Goal: Transaction & Acquisition: Purchase product/service

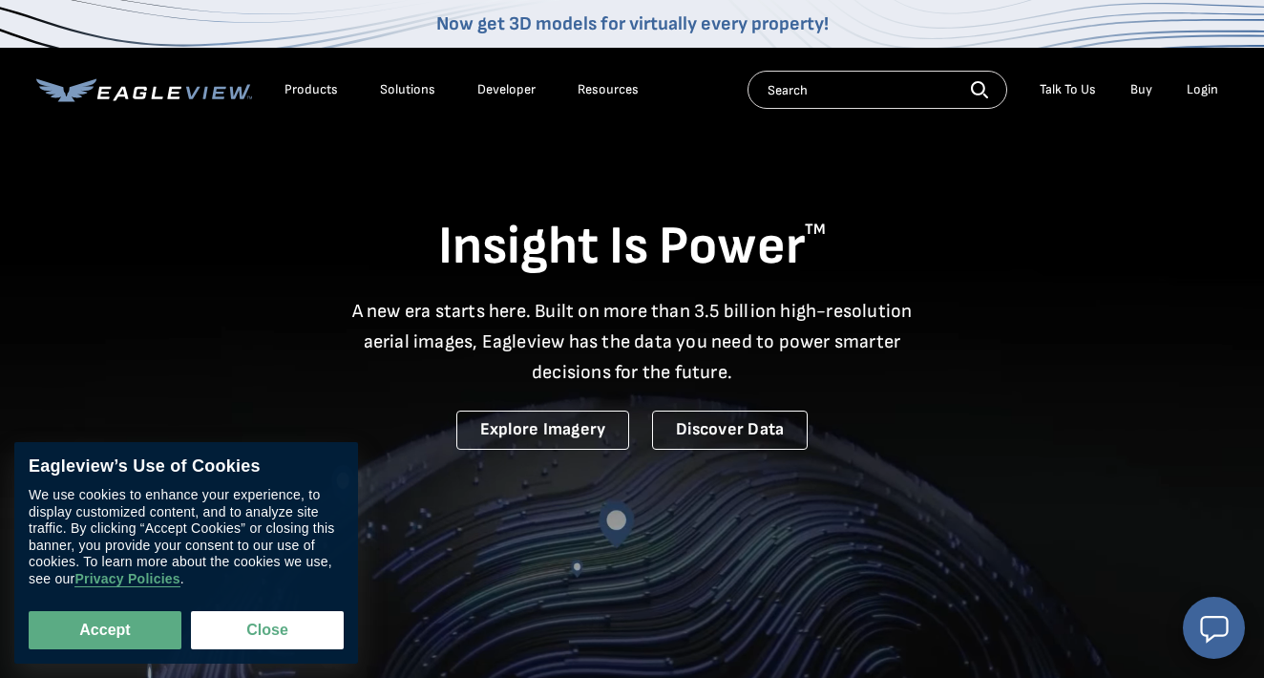
click at [1195, 93] on div "Login" at bounding box center [1201, 89] width 31 height 17
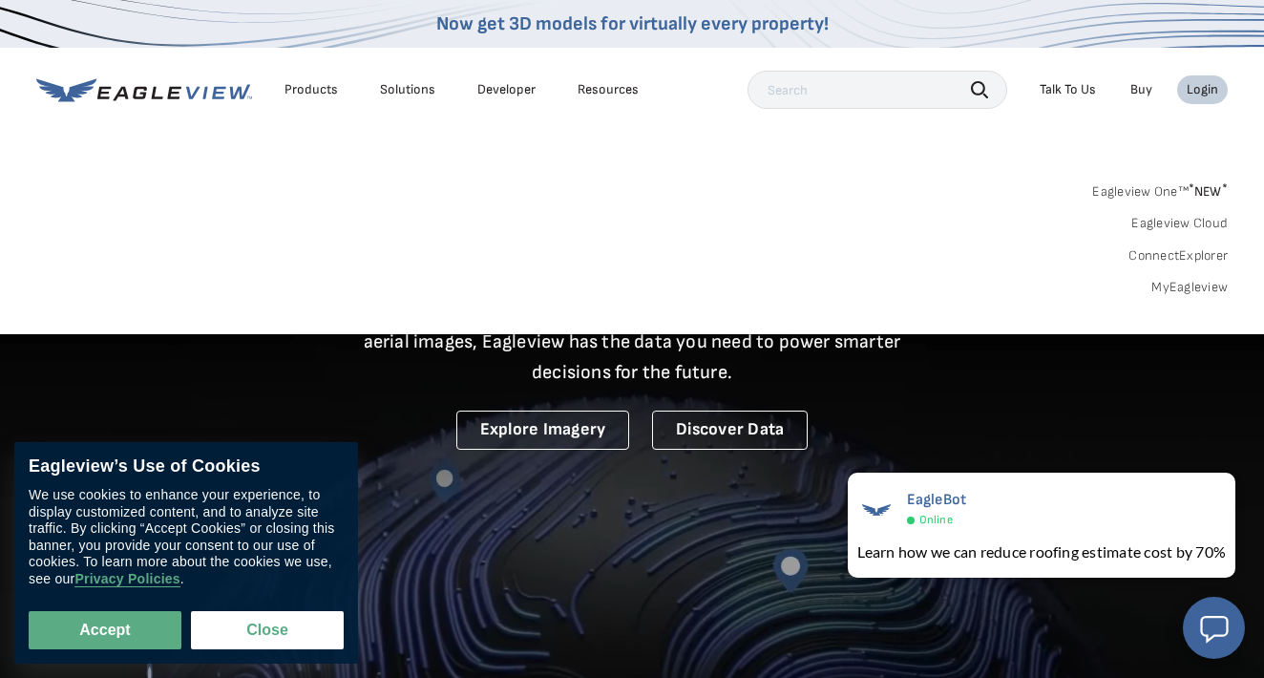
click at [1189, 283] on link "MyEagleview" at bounding box center [1189, 287] width 76 height 17
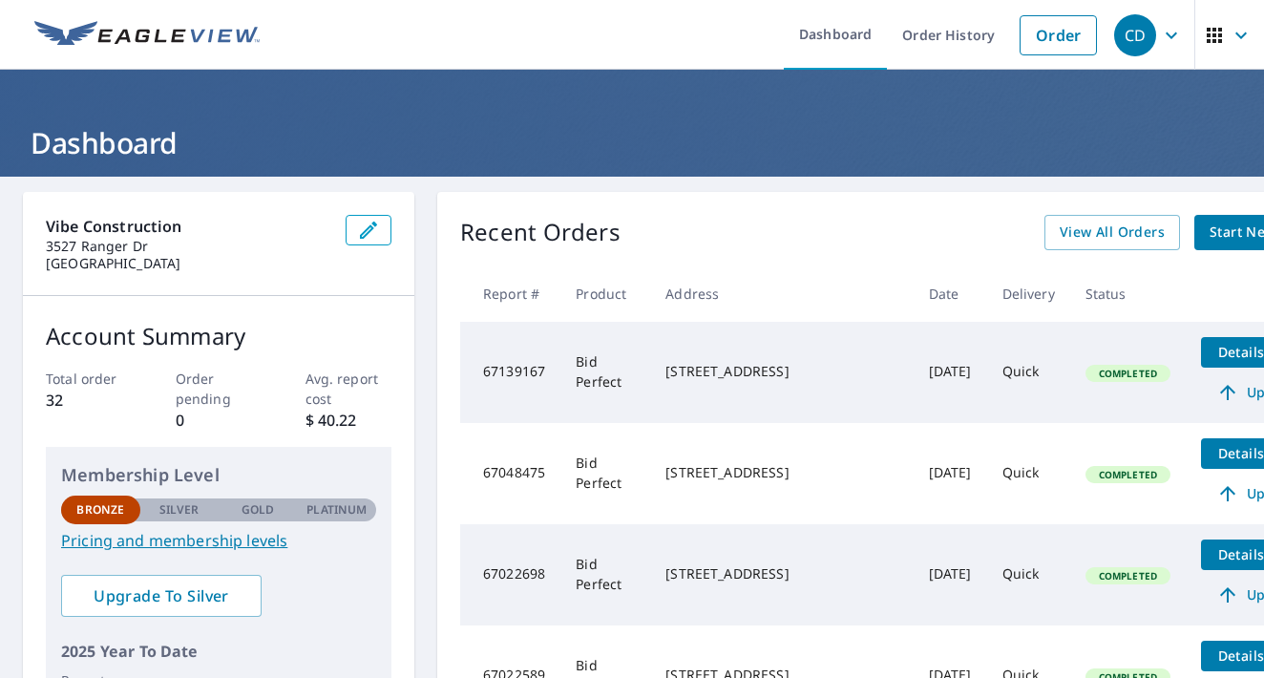
click at [1209, 240] on span "Start New Order" at bounding box center [1264, 232] width 111 height 24
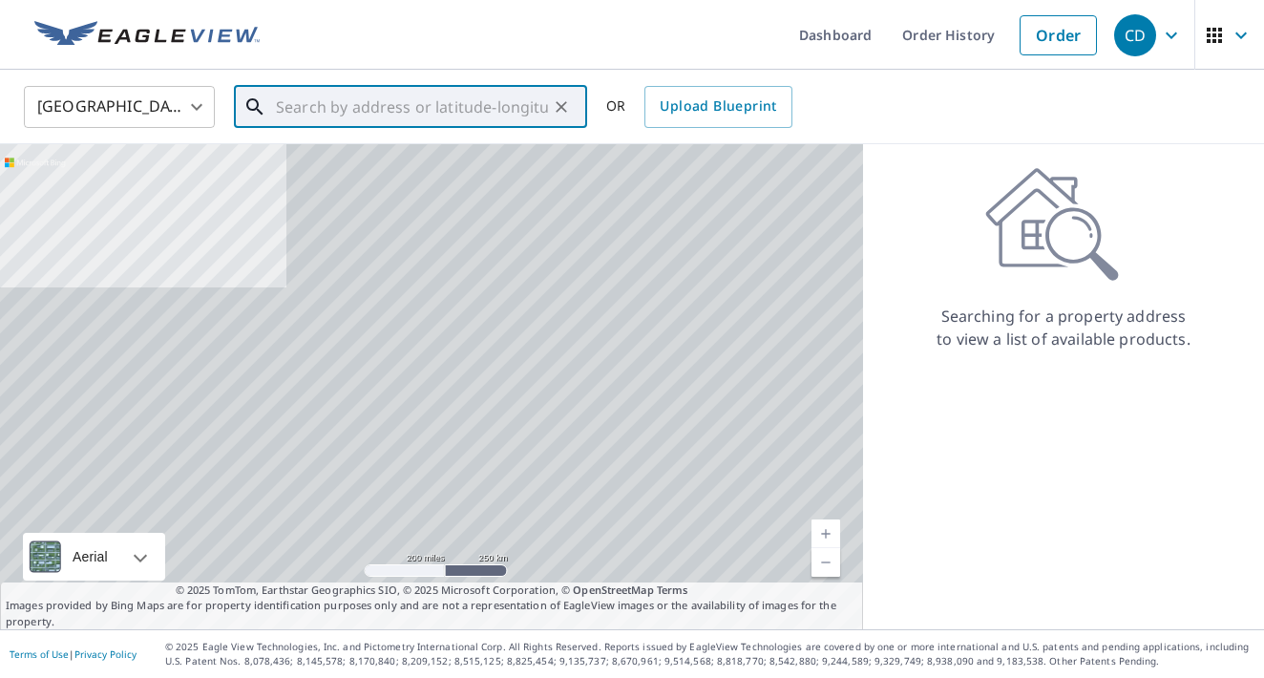
click at [346, 99] on input "text" at bounding box center [412, 106] width 272 height 53
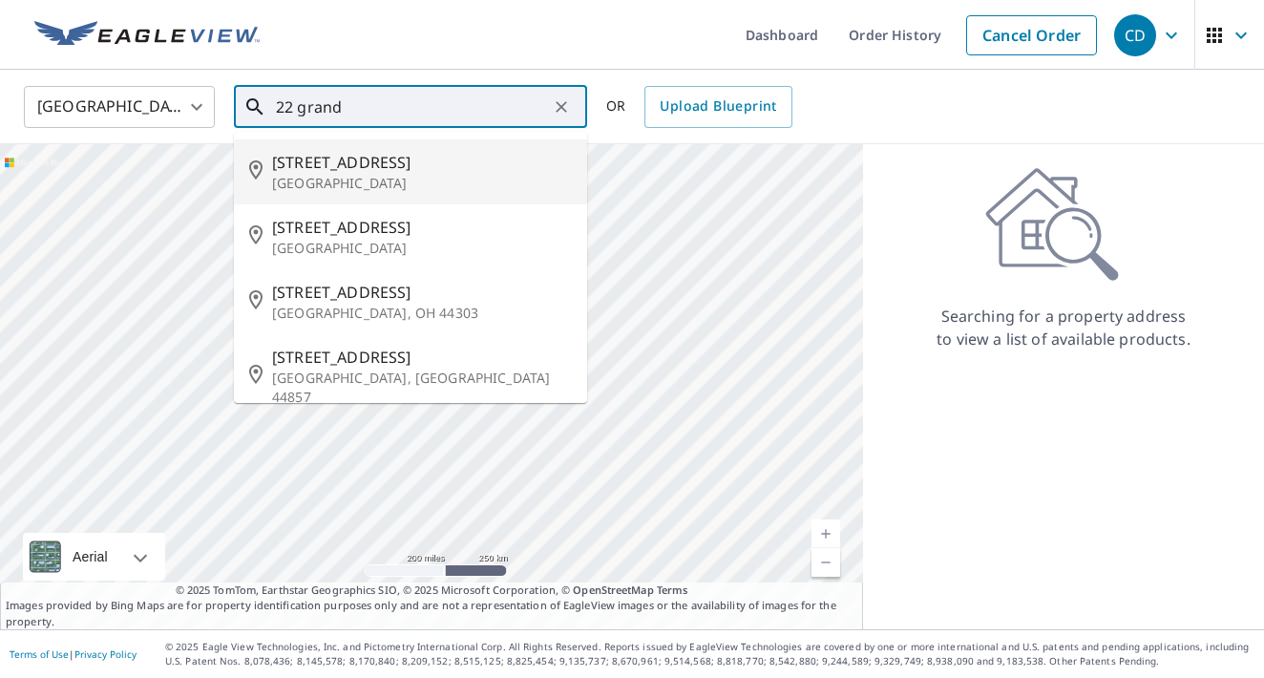
click at [409, 171] on div "[STREET_ADDRESS]" at bounding box center [422, 172] width 300 height 42
type input "[STREET_ADDRESS]"
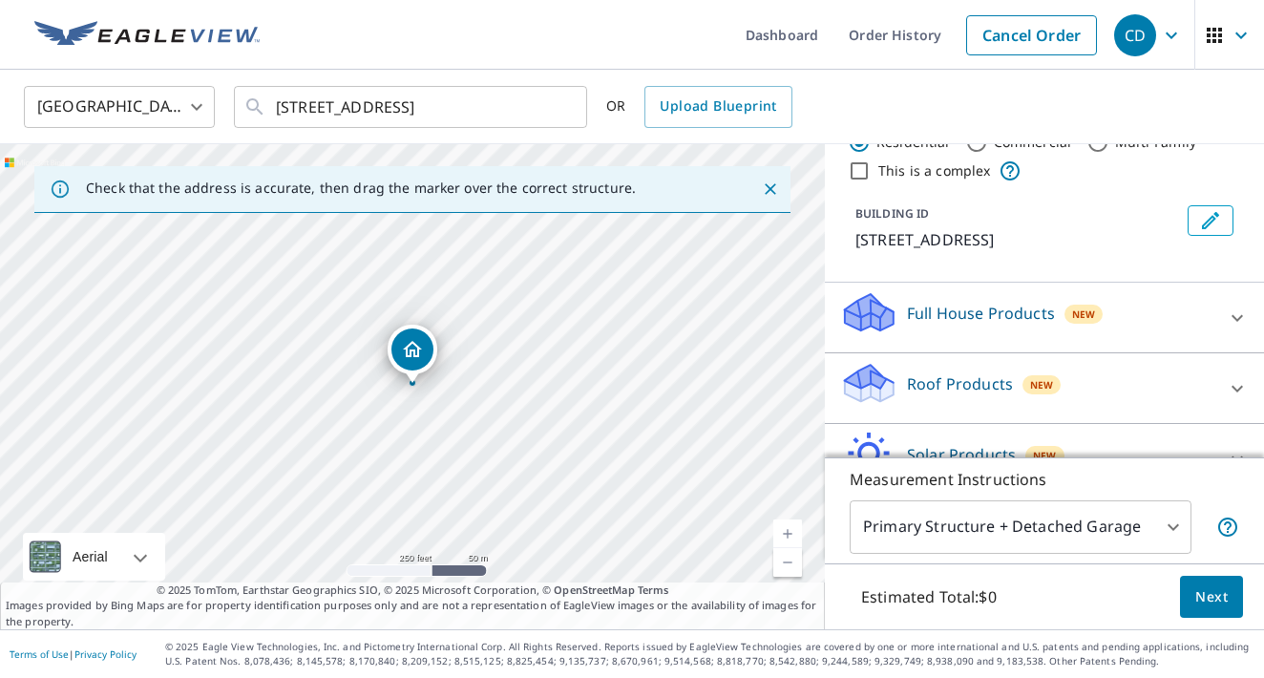
scroll to position [73, 0]
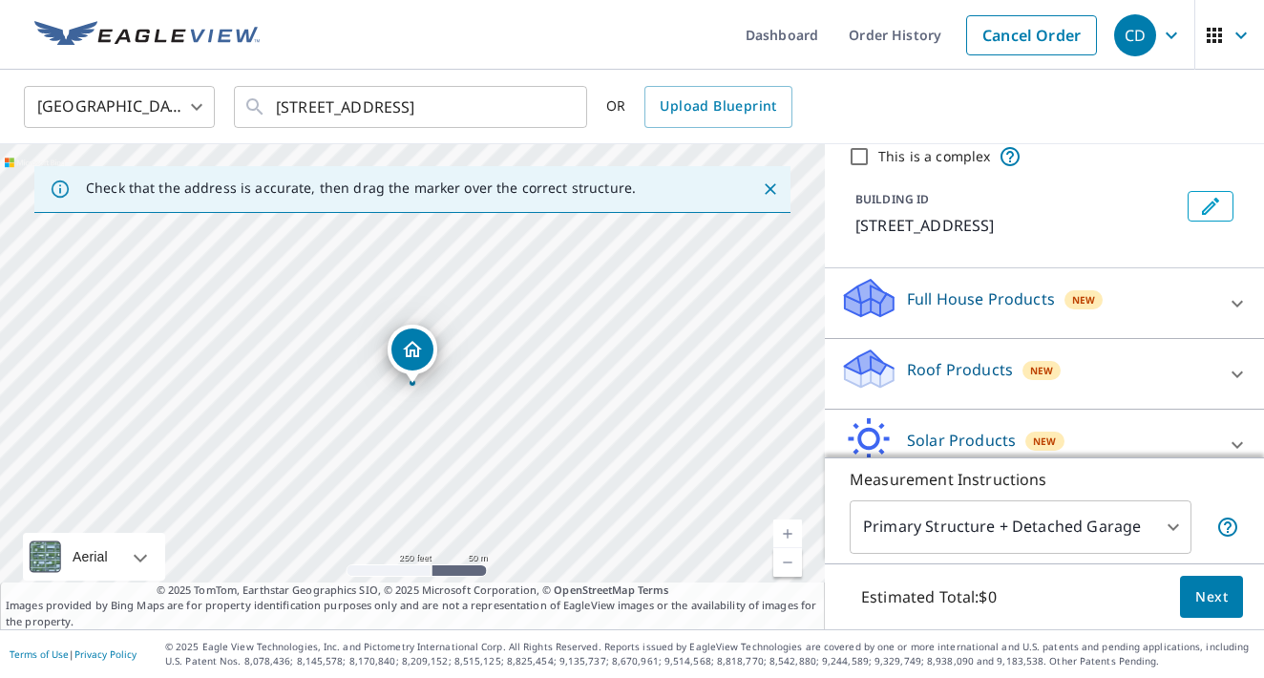
click at [1233, 304] on icon at bounding box center [1237, 303] width 23 height 23
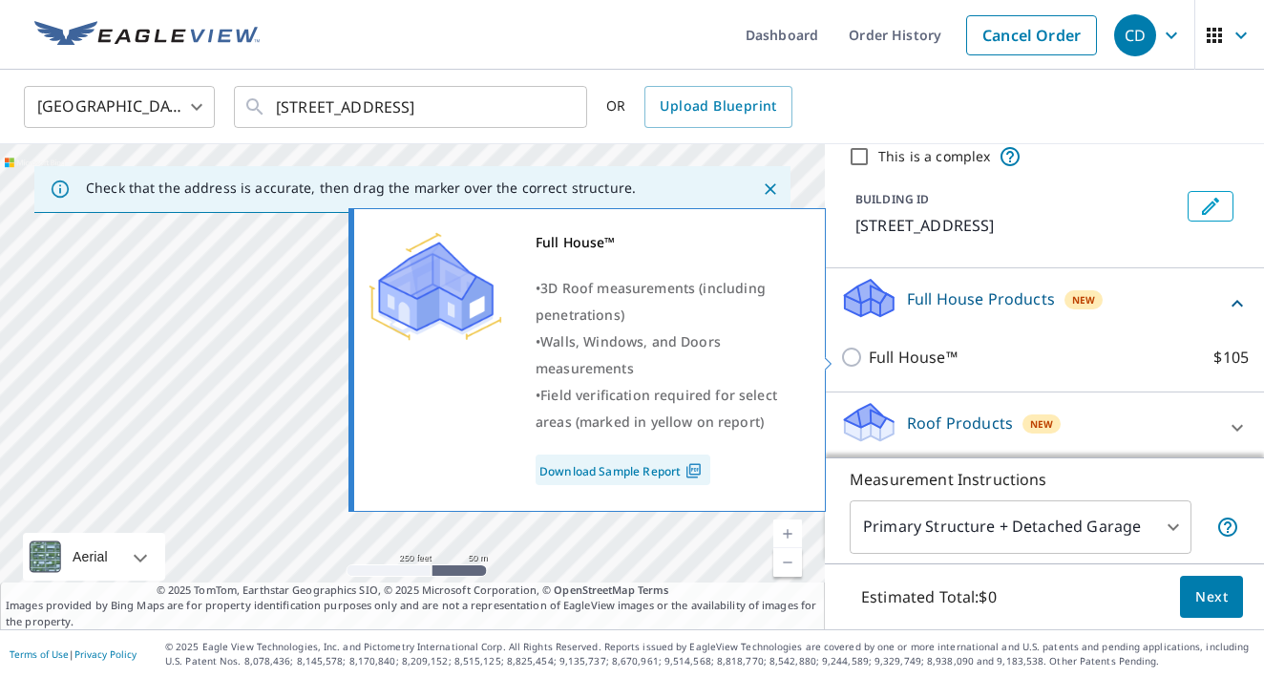
click at [852, 358] on input "Full House™ $105" at bounding box center [854, 357] width 29 height 23
checkbox input "true"
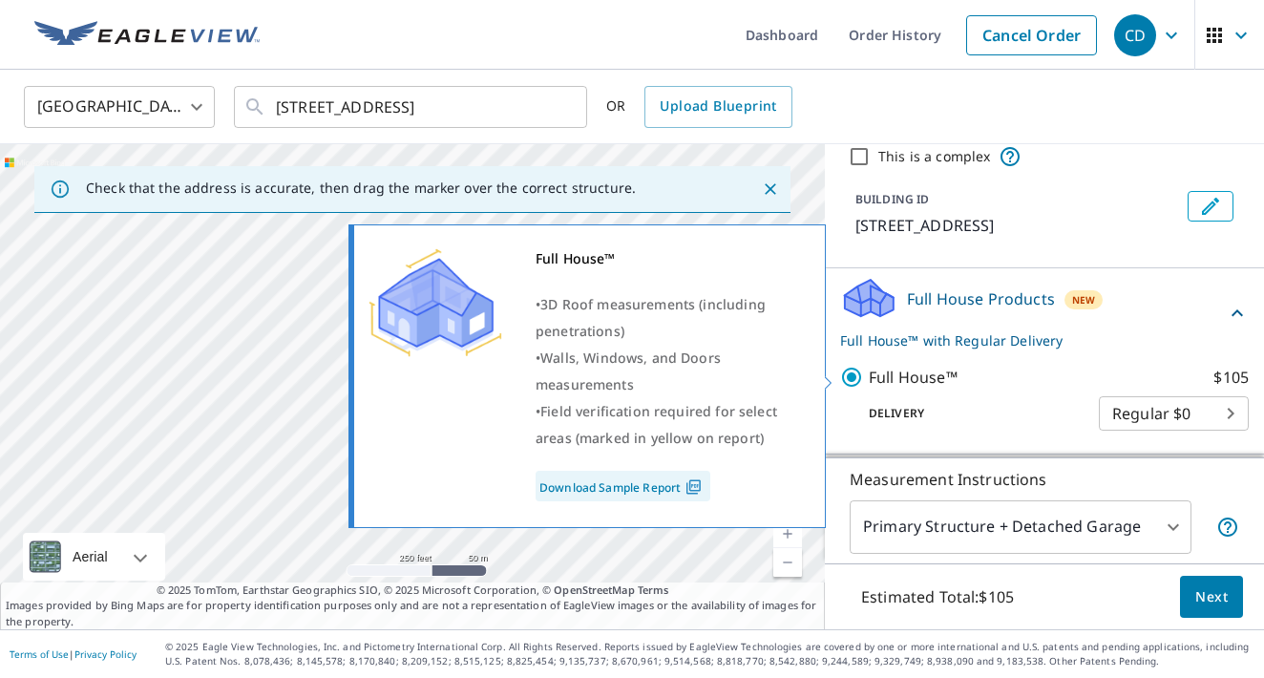
scroll to position [74, 0]
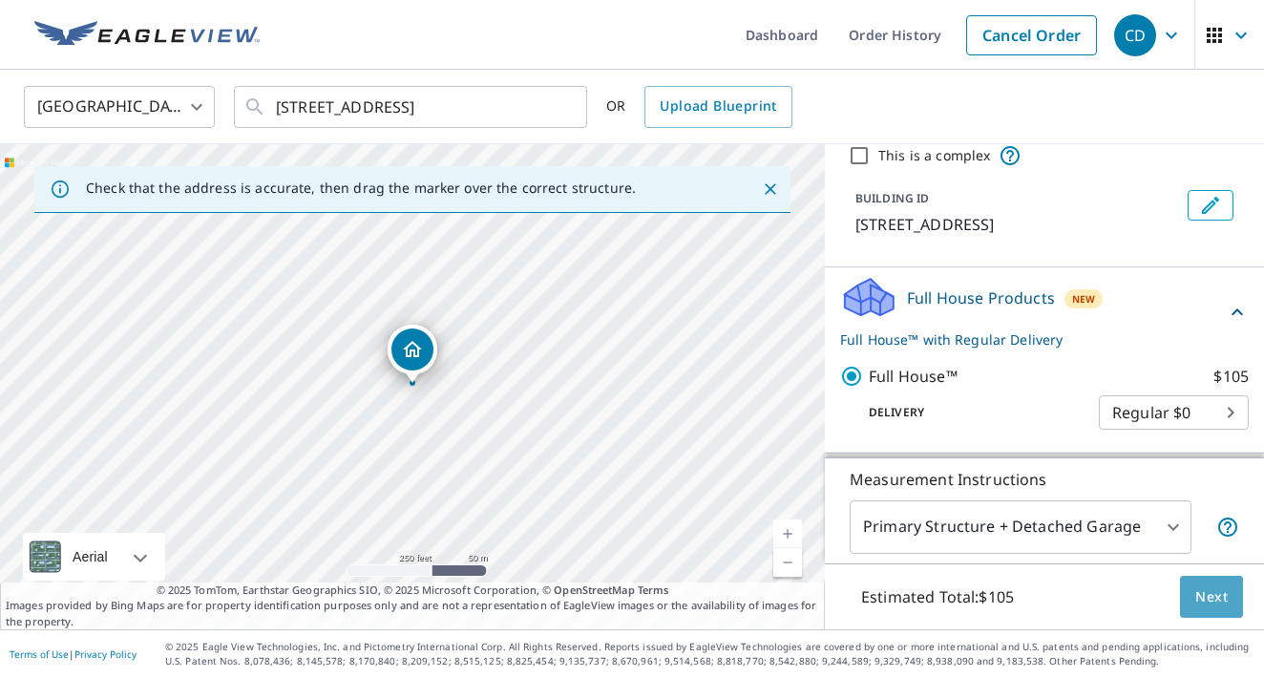
click at [1212, 594] on span "Next" at bounding box center [1211, 597] width 32 height 24
